Goal: Task Accomplishment & Management: Use online tool/utility

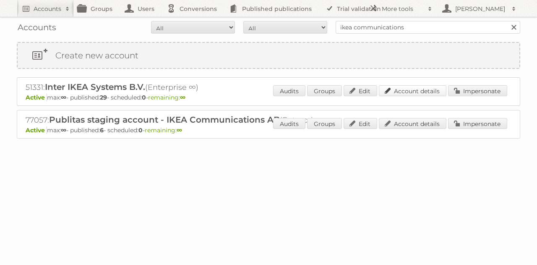
click at [416, 87] on link "Account details" at bounding box center [413, 90] width 68 height 11
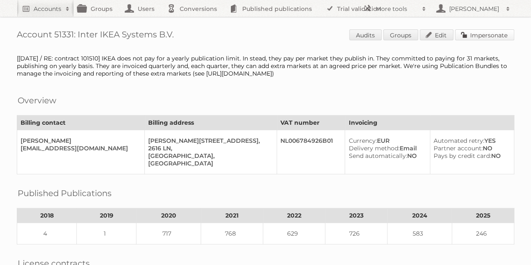
click at [475, 35] on link "Impersonate" at bounding box center [484, 34] width 59 height 11
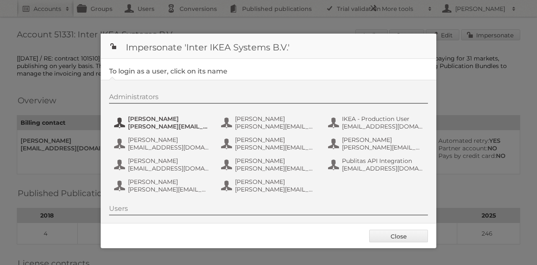
click at [158, 123] on span "andreas.olofsson@inter.ikea.com" at bounding box center [168, 126] width 81 height 8
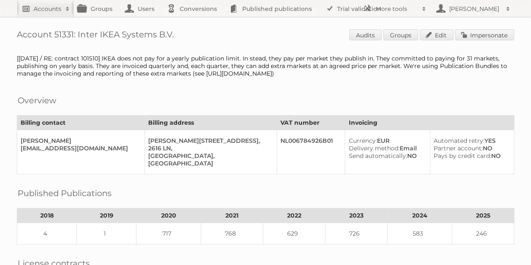
click at [51, 10] on h2 "Accounts" at bounding box center [48, 9] width 28 height 8
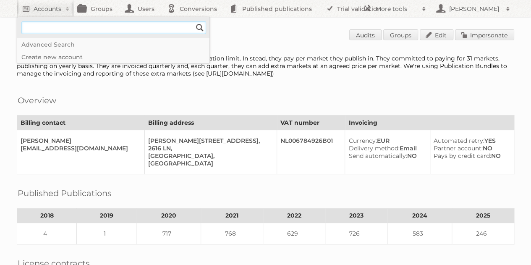
click at [84, 30] on input"] "text" at bounding box center [113, 27] width 185 height 13
type input"] "ikea staging"
click at [198, 29] on input "Search" at bounding box center [199, 27] width 13 height 13
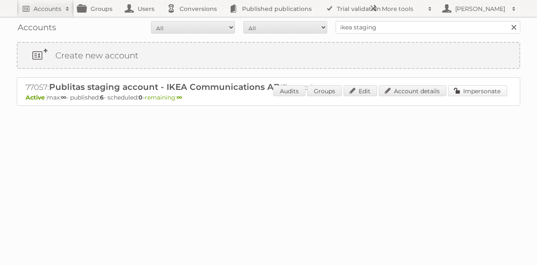
click at [462, 91] on link "Impersonate" at bounding box center [477, 90] width 59 height 11
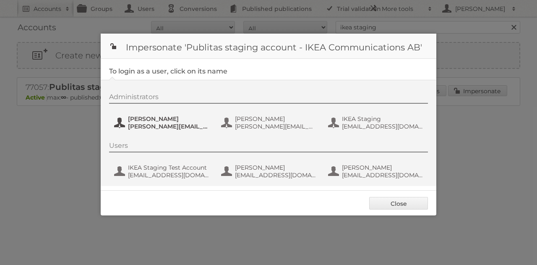
click at [164, 119] on span "Andreas Olofsson" at bounding box center [168, 119] width 81 height 8
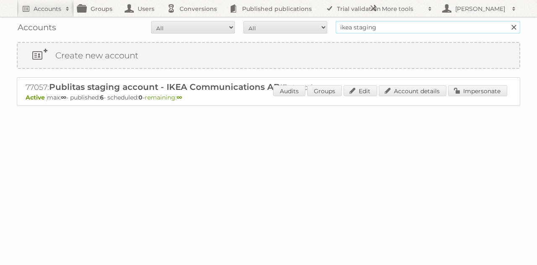
drag, startPoint x: 352, startPoint y: 27, endPoint x: 456, endPoint y: 39, distance: 104.6
click at [456, 39] on div "Accounts All Active Expired Pending All Paid Trials Self service ikea staging S…" at bounding box center [268, 74] width 537 height 148
type input "ikea communications"
click at [507, 21] on input "Search" at bounding box center [513, 27] width 13 height 13
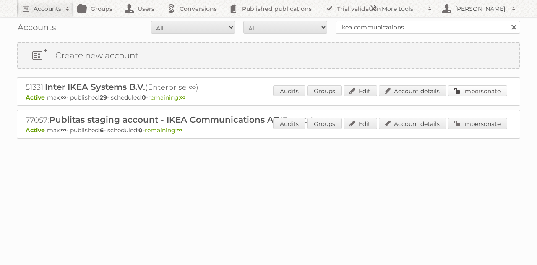
click at [457, 91] on link "Impersonate" at bounding box center [477, 90] width 59 height 11
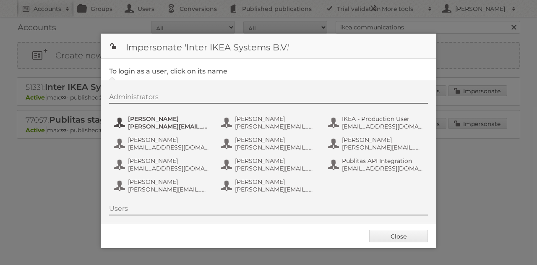
click at [171, 118] on span "Andreas Olofsson" at bounding box center [168, 119] width 81 height 8
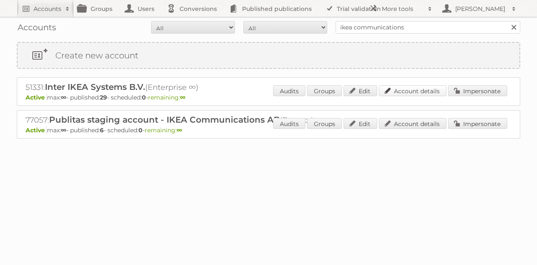
click at [408, 91] on link "Account details" at bounding box center [413, 90] width 68 height 11
